Goal: Information Seeking & Learning: Learn about a topic

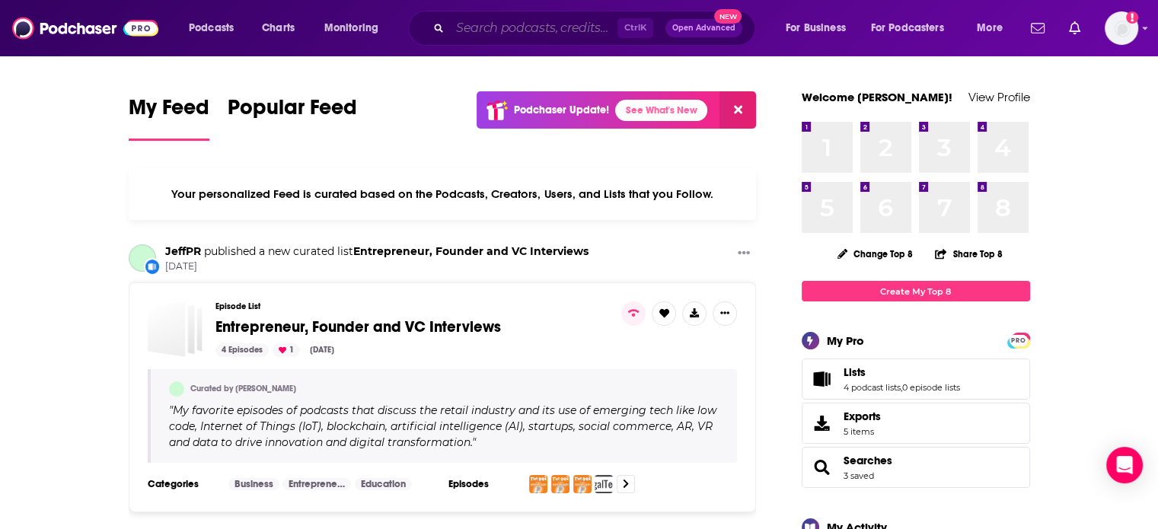
click at [475, 25] on input "Search podcasts, credits, & more..." at bounding box center [534, 28] width 168 height 24
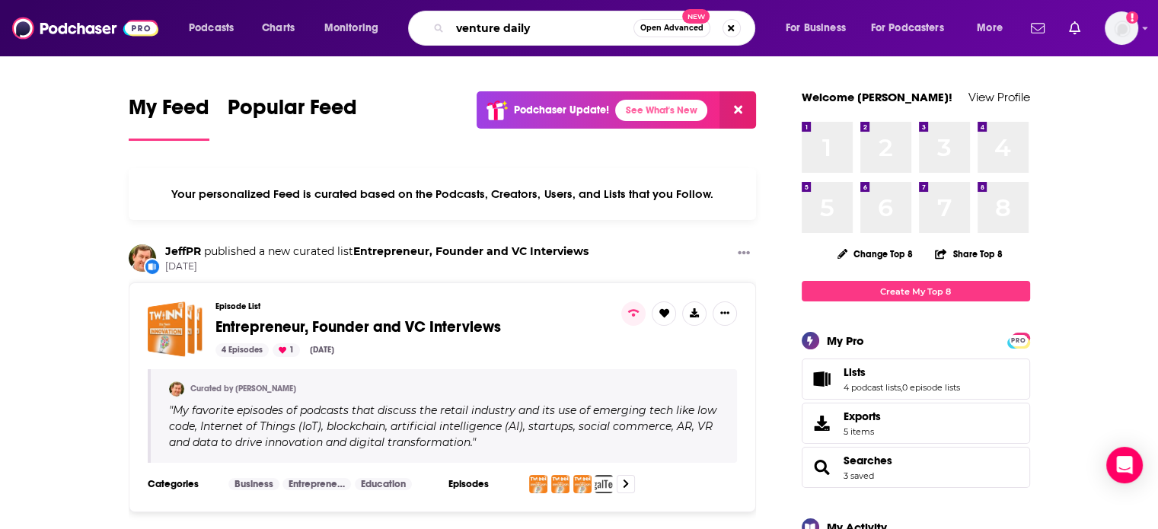
type input "venture daily"
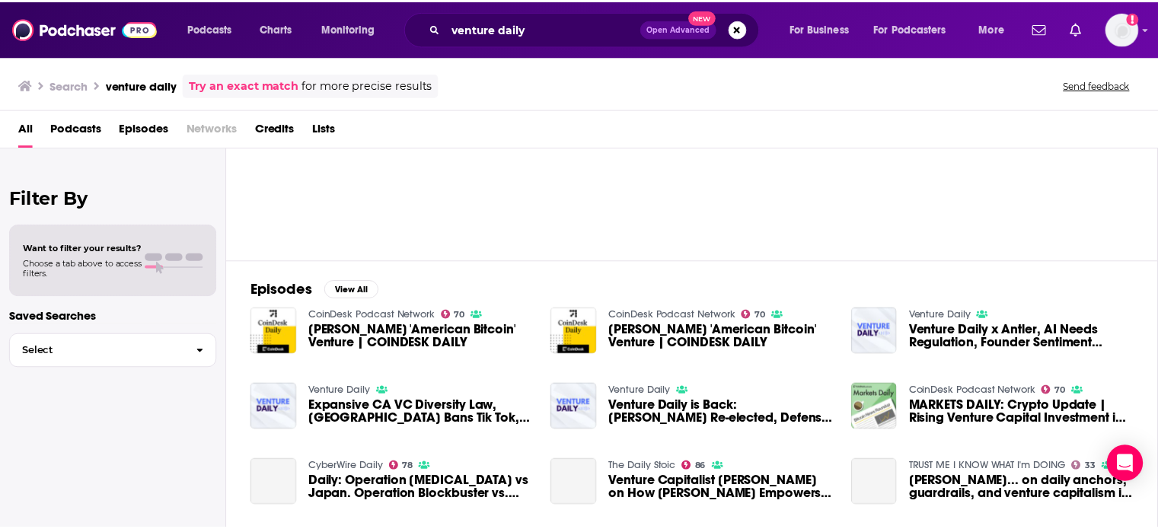
scroll to position [97, 0]
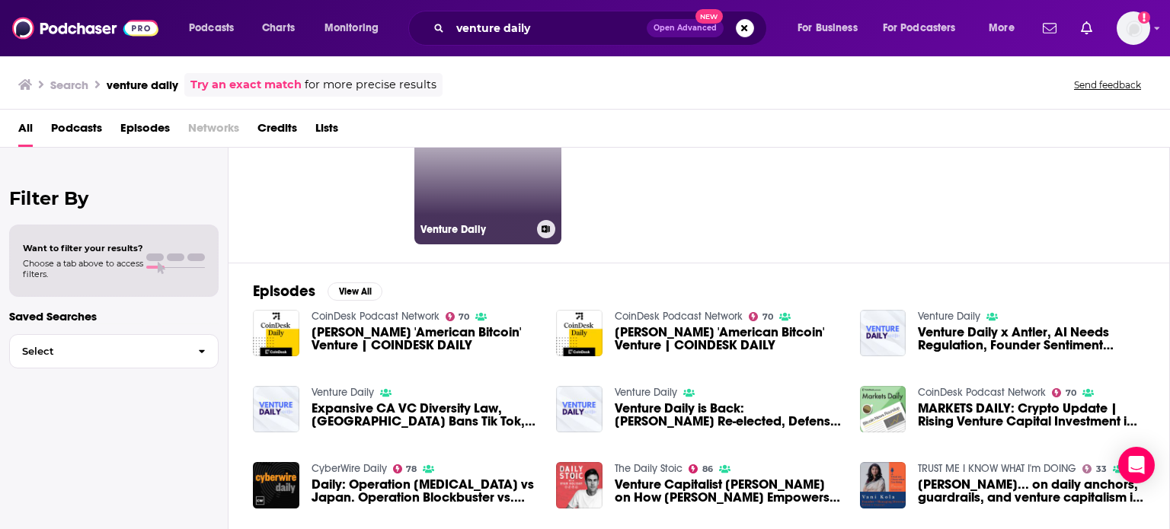
click at [487, 191] on link "Venture Daily" at bounding box center [488, 171] width 148 height 148
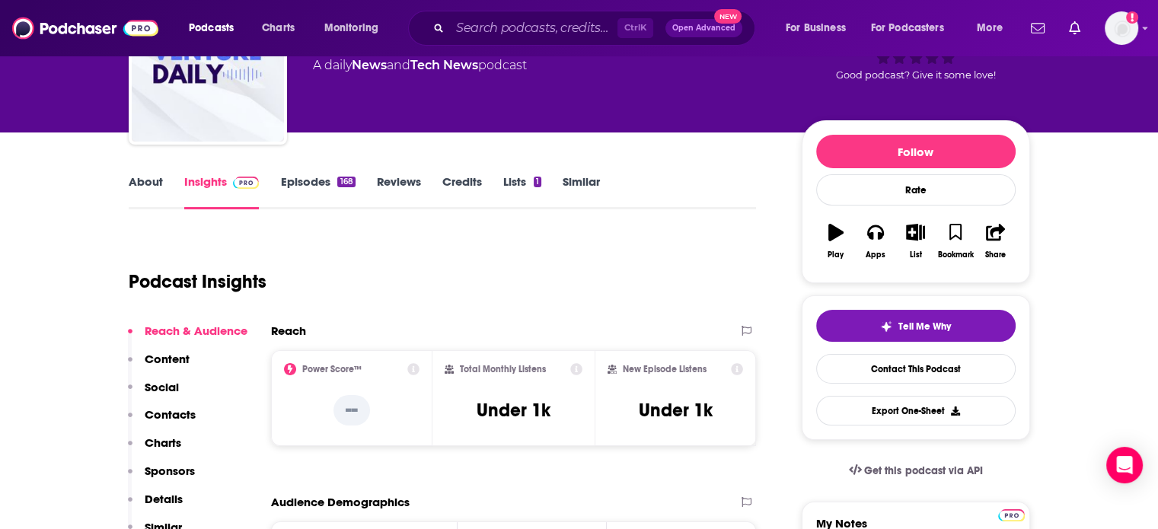
scroll to position [107, 0]
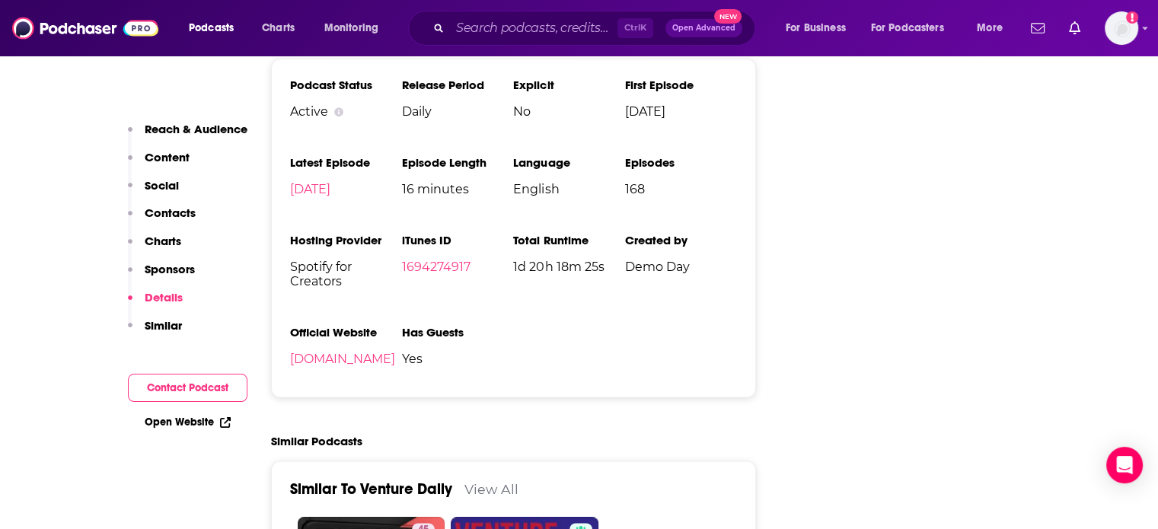
scroll to position [1873, 0]
